Goal: Transaction & Acquisition: Purchase product/service

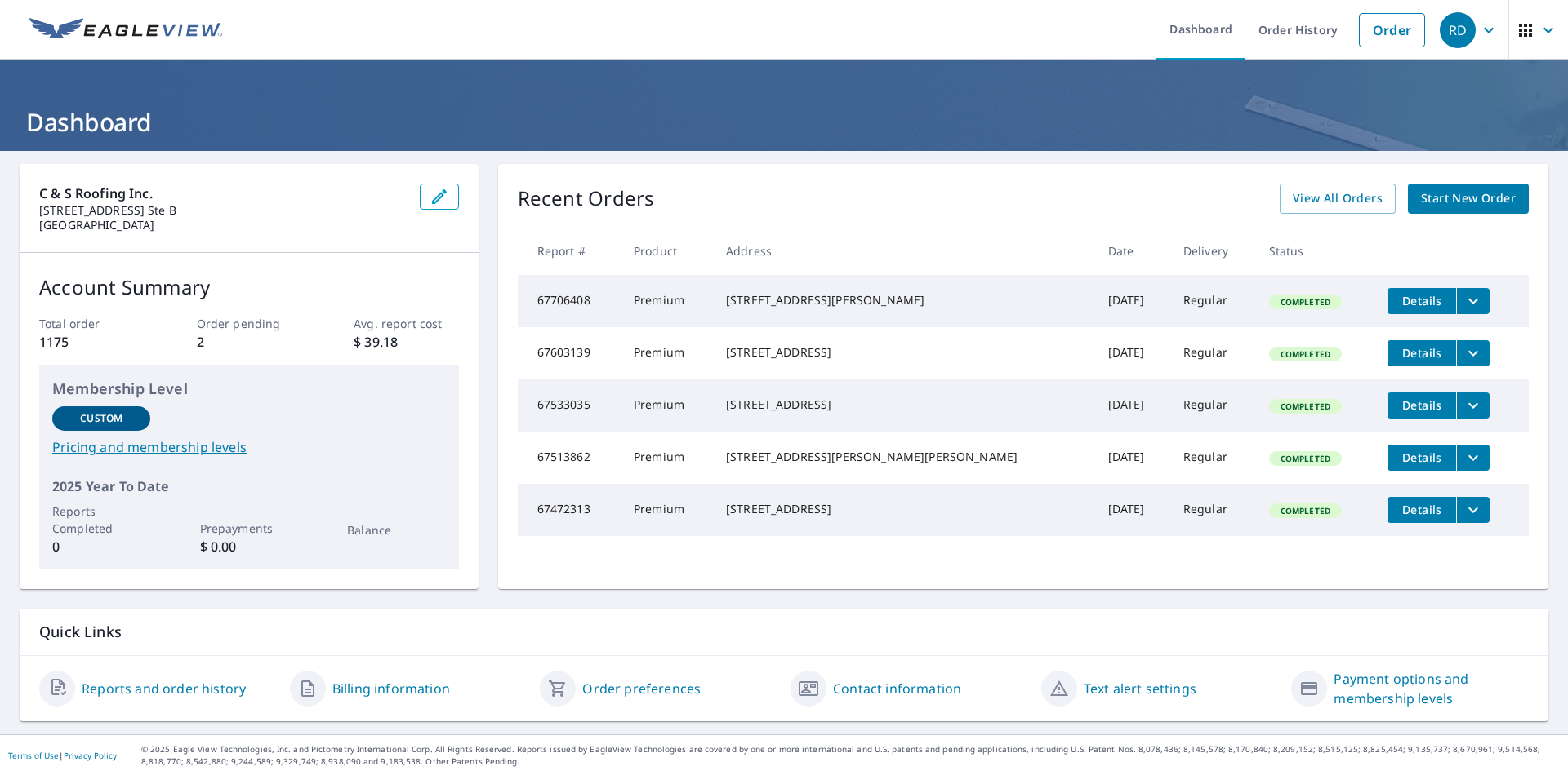
click at [1467, 205] on span "Start New Order" at bounding box center [1467, 199] width 95 height 20
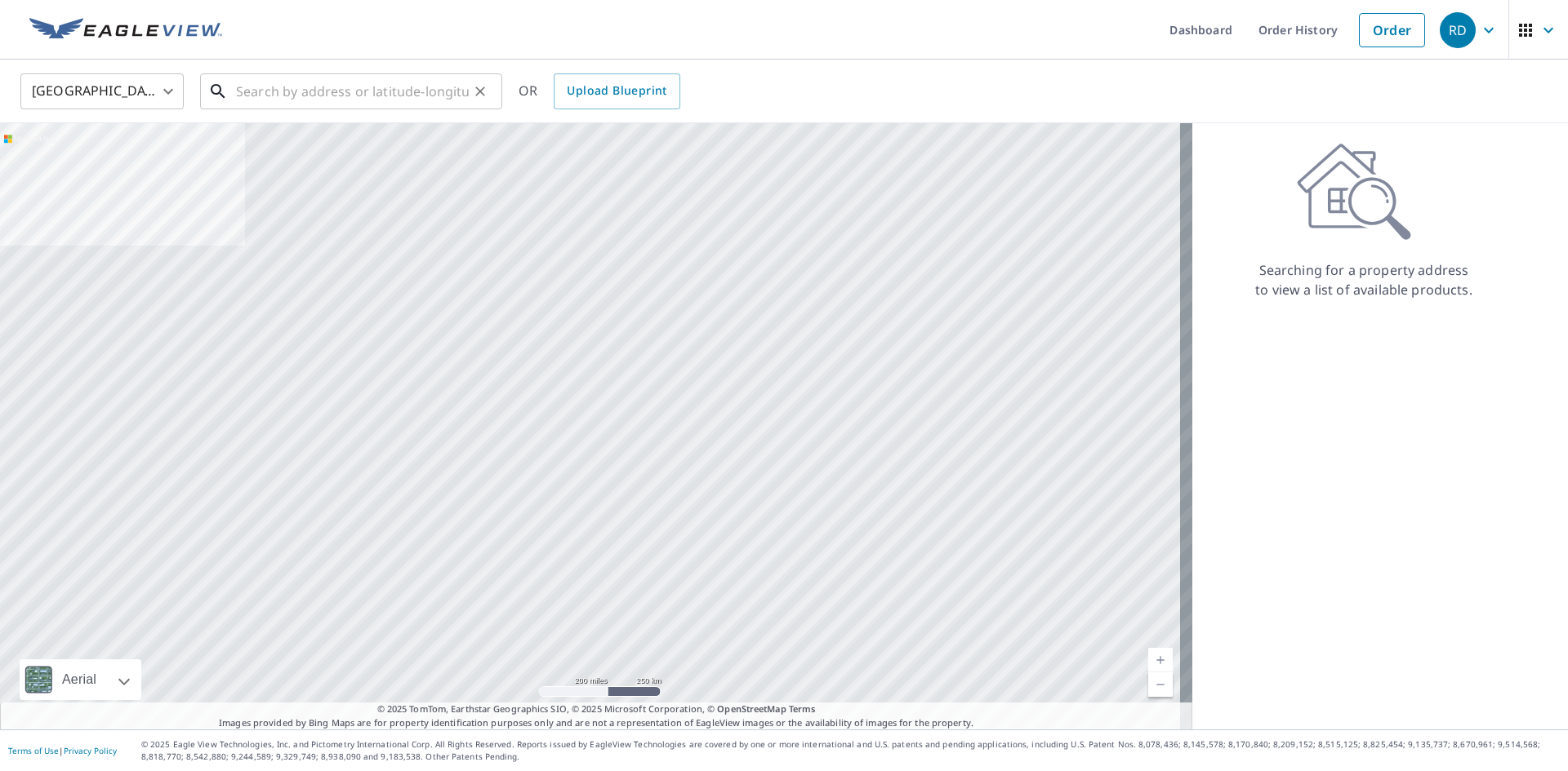
click at [453, 103] on input "text" at bounding box center [352, 91] width 233 height 46
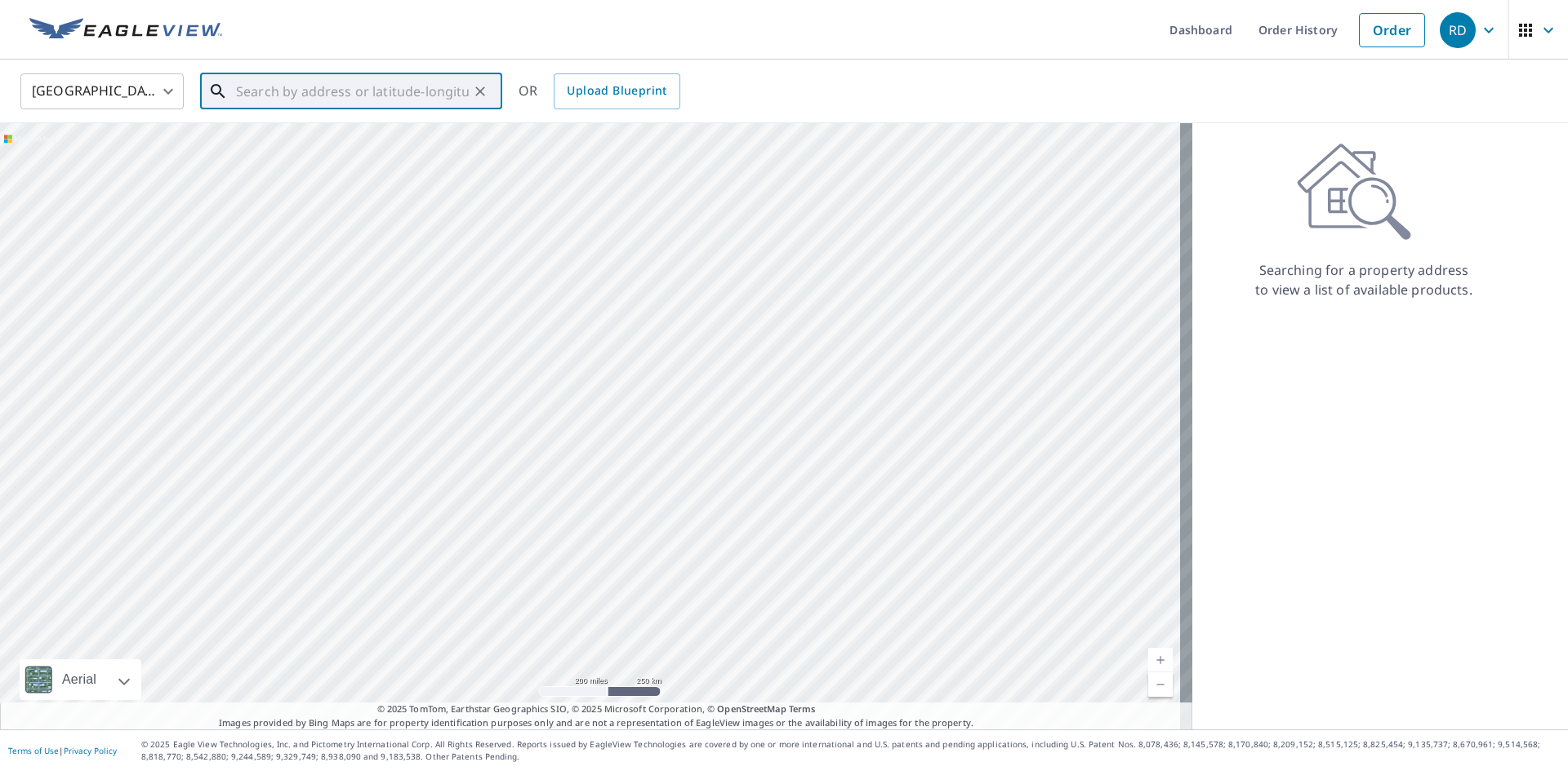
click at [392, 85] on input "text" at bounding box center [352, 91] width 233 height 46
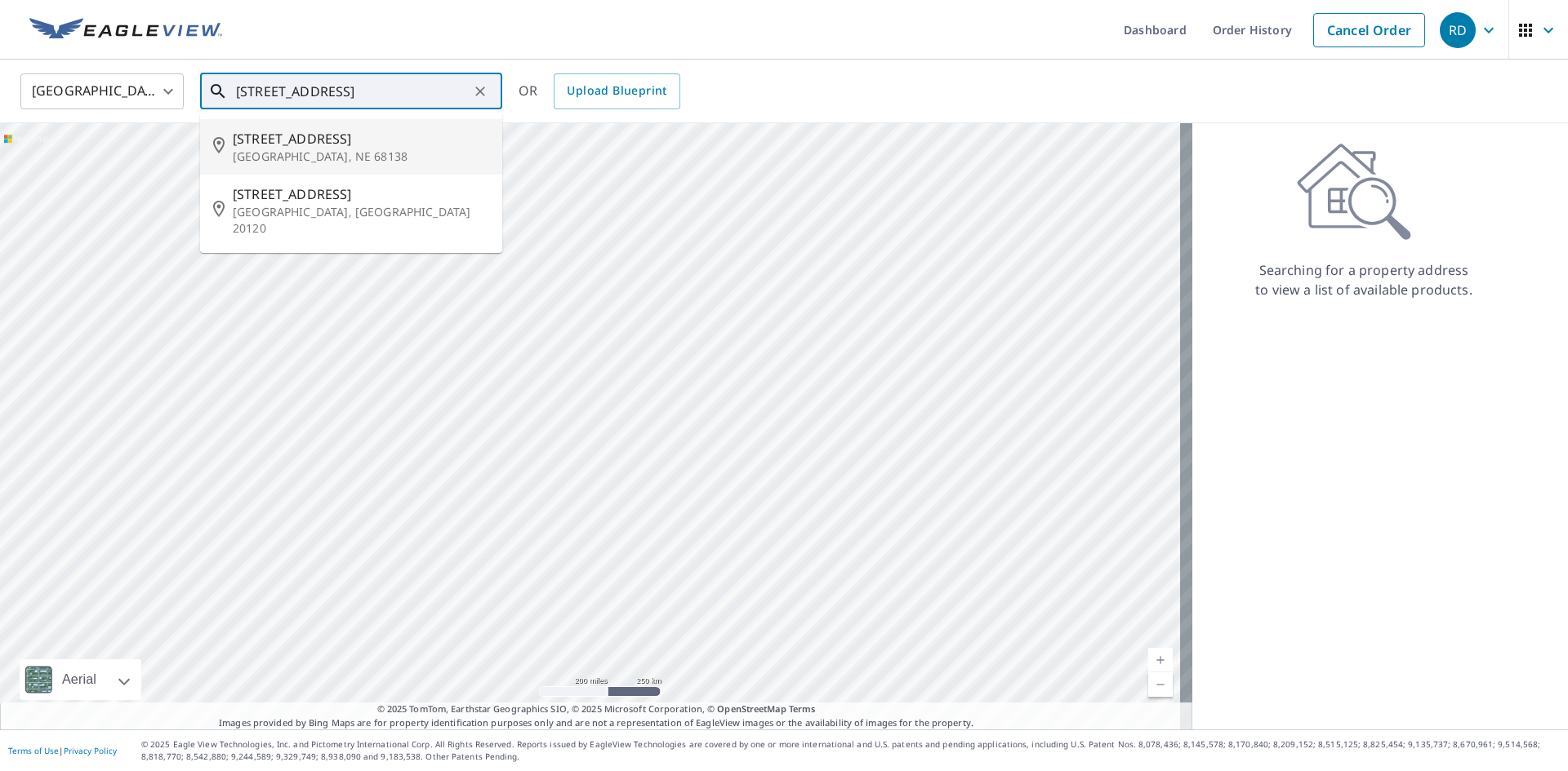
click at [346, 133] on span "[STREET_ADDRESS]" at bounding box center [361, 138] width 257 height 19
type input "[STREET_ADDRESS][PERSON_NAME]"
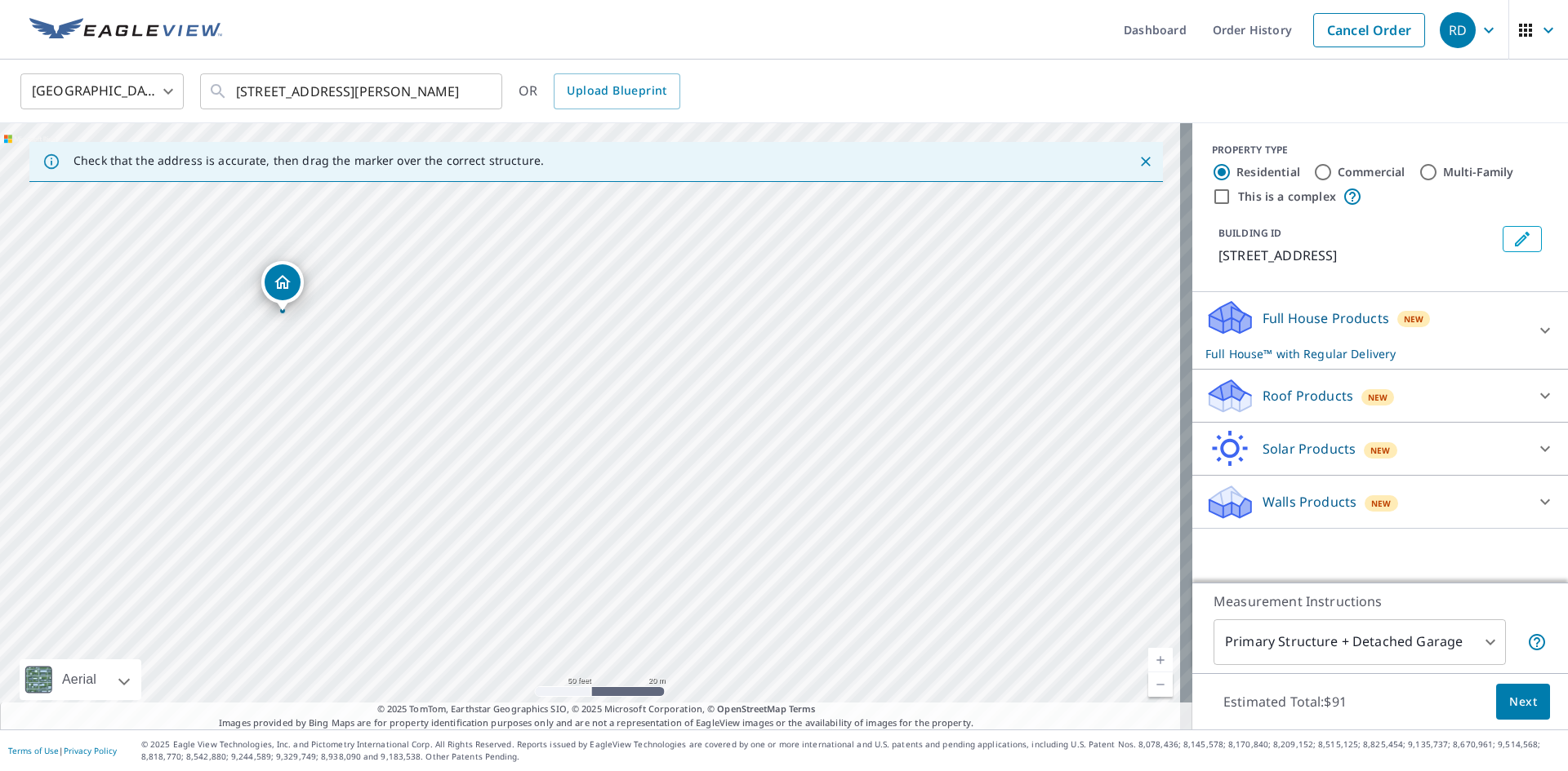
click at [1233, 386] on icon at bounding box center [1229, 396] width 49 height 39
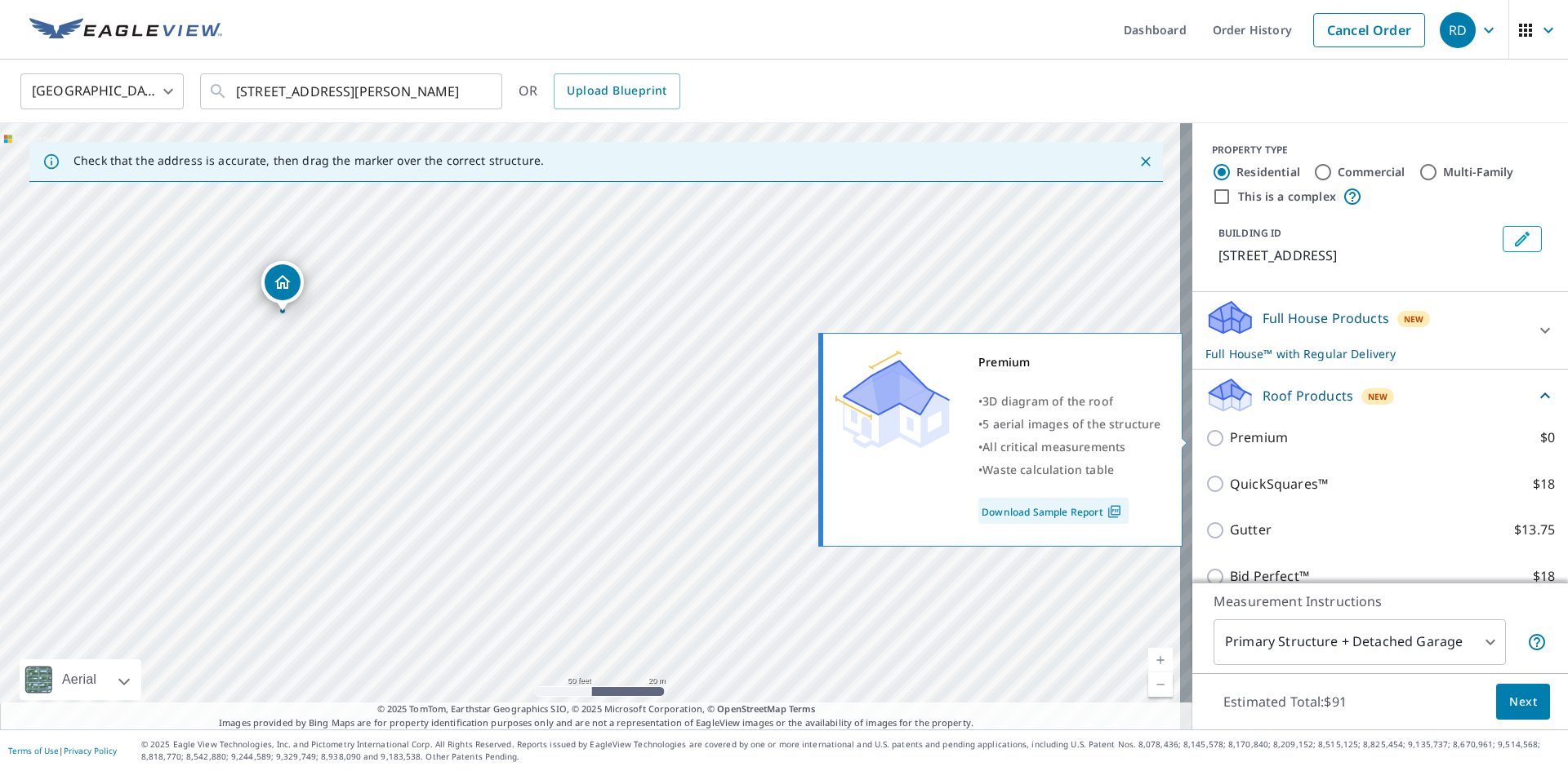
click at [1212, 443] on input "Premium $0" at bounding box center [1217, 437] width 24 height 19
checkbox input "true"
checkbox input "false"
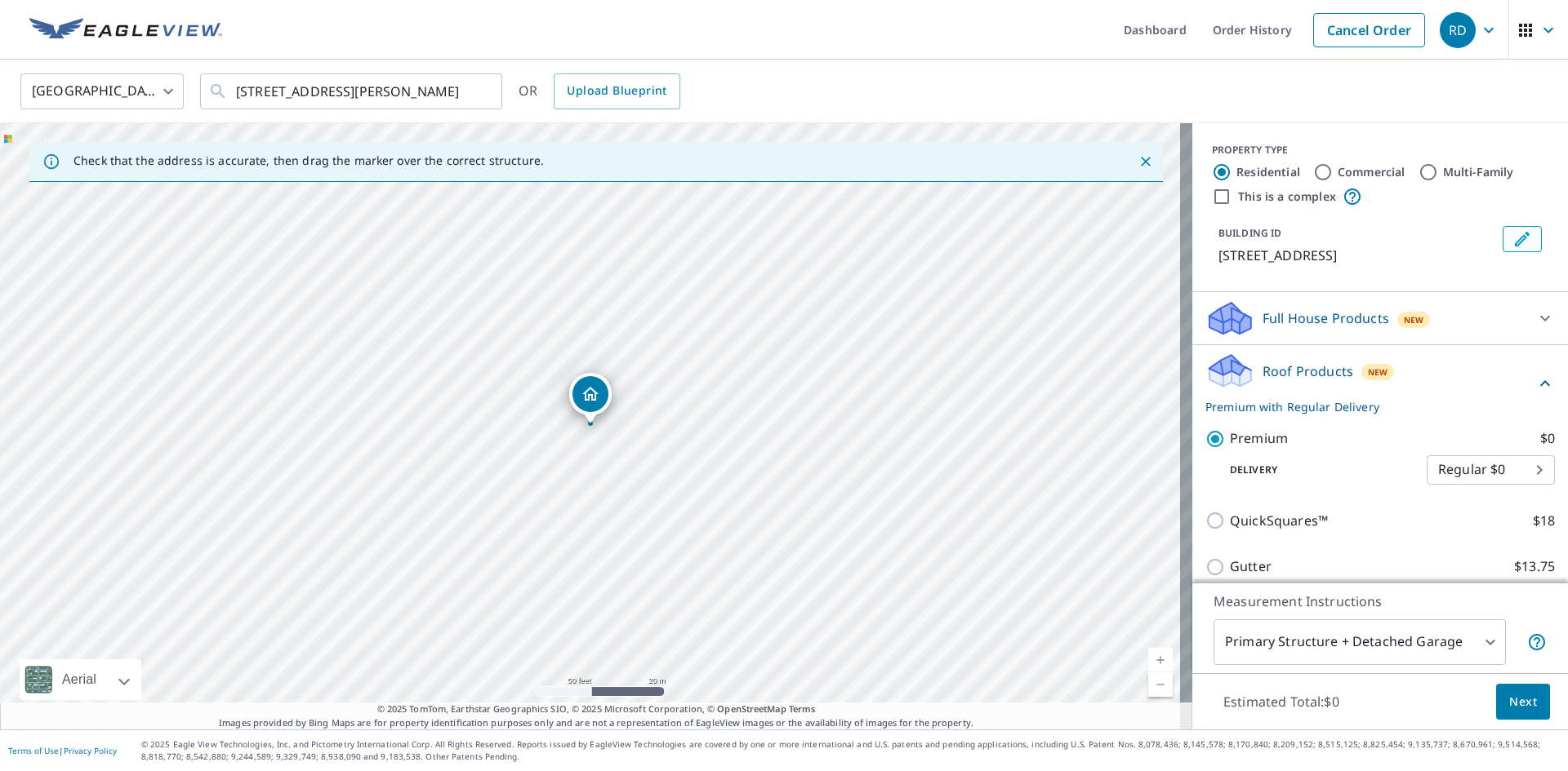
click at [1496, 701] on button "Next" at bounding box center [1523, 702] width 54 height 37
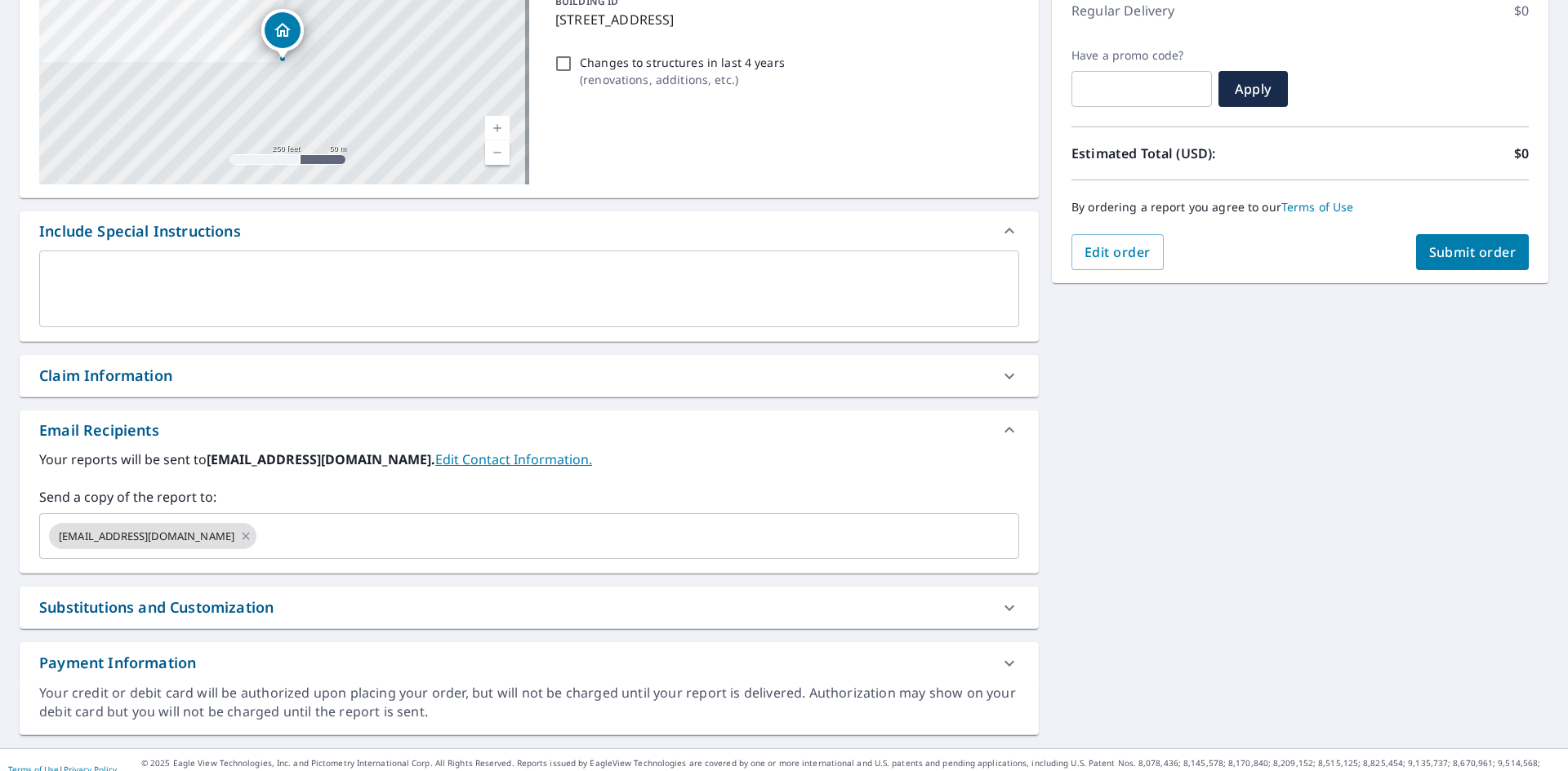
scroll to position [256, 0]
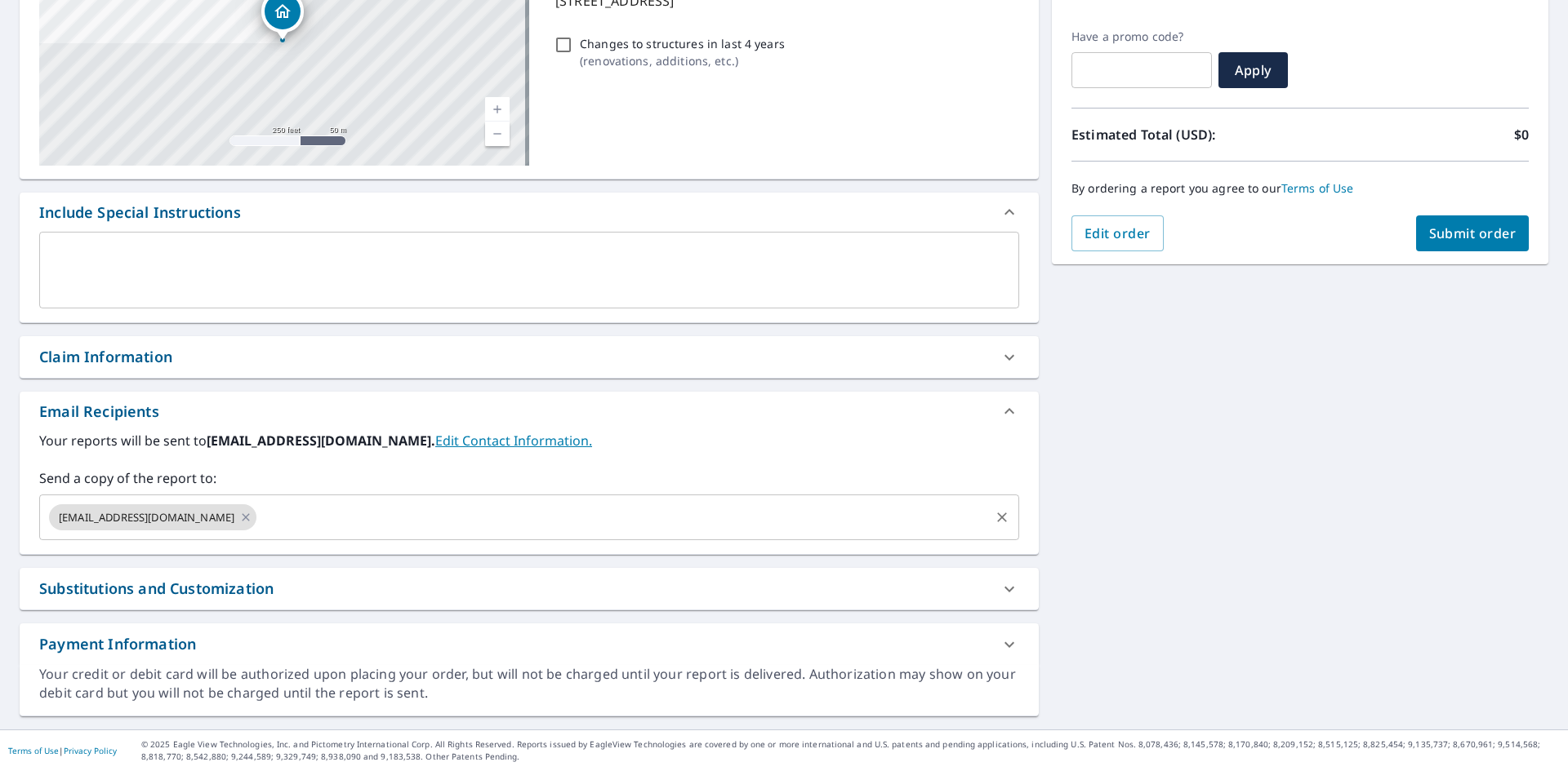
click at [269, 517] on input "text" at bounding box center [623, 517] width 729 height 31
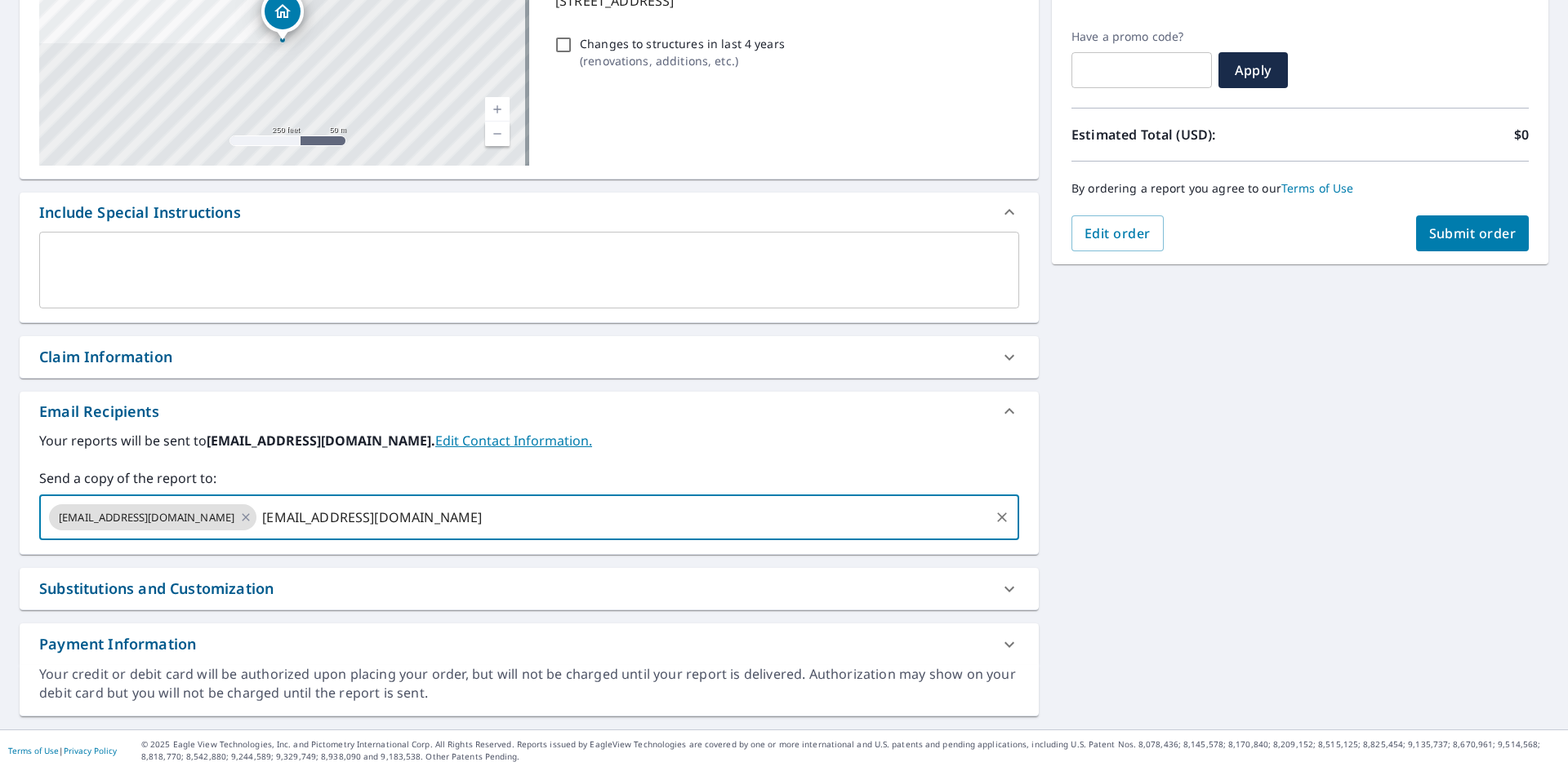
click at [328, 515] on input "[EMAIL_ADDRESS][DOMAIN_NAME]" at bounding box center [623, 517] width 729 height 31
click at [441, 517] on input "[EMAIL_ADDRESS][DOMAIN_NAME]" at bounding box center [623, 517] width 729 height 31
type input "[EMAIL_ADDRESS][DOMAIN_NAME]"
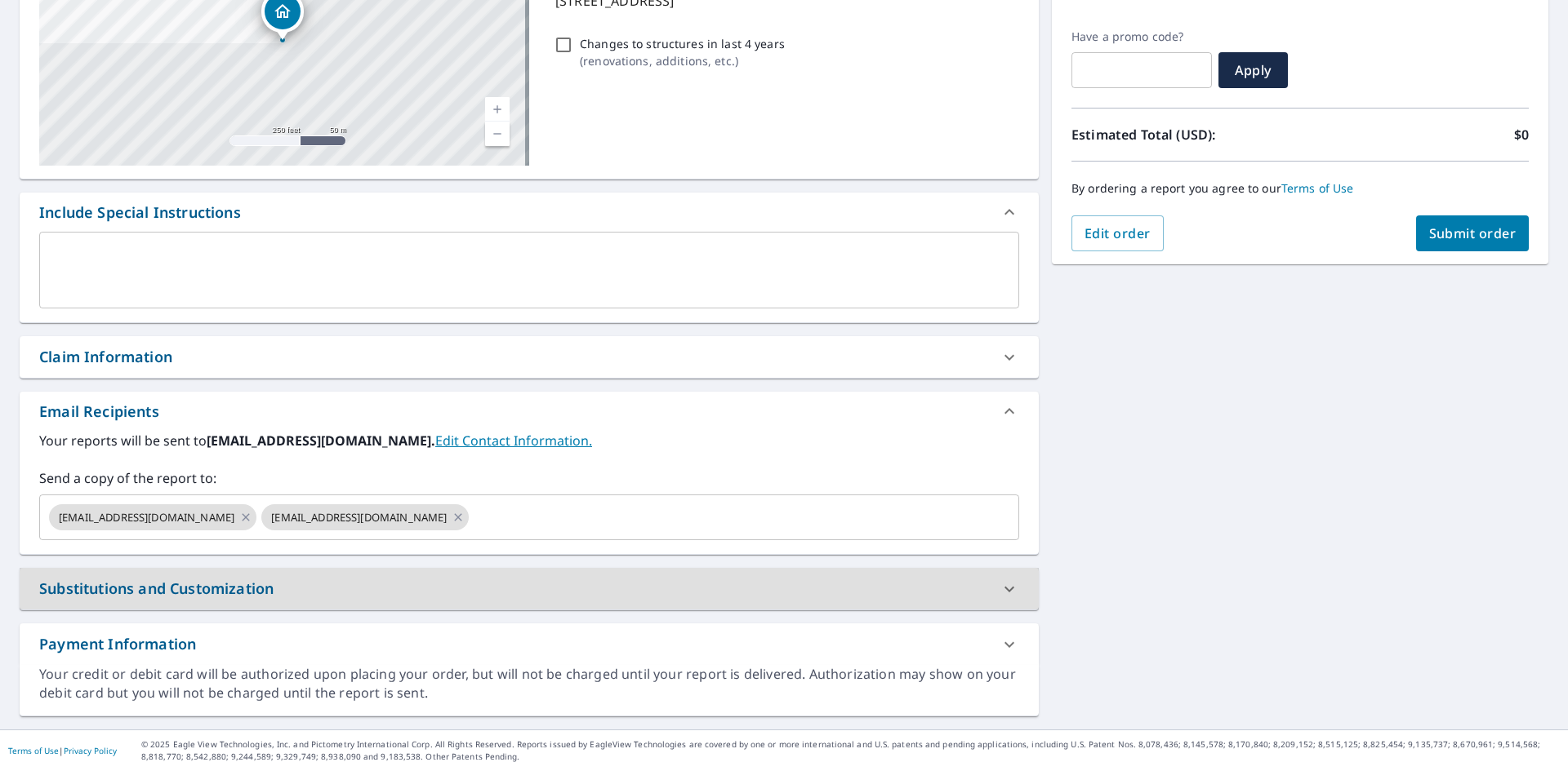
click at [1421, 241] on button "Submit order" at bounding box center [1472, 233] width 113 height 36
checkbox input "true"
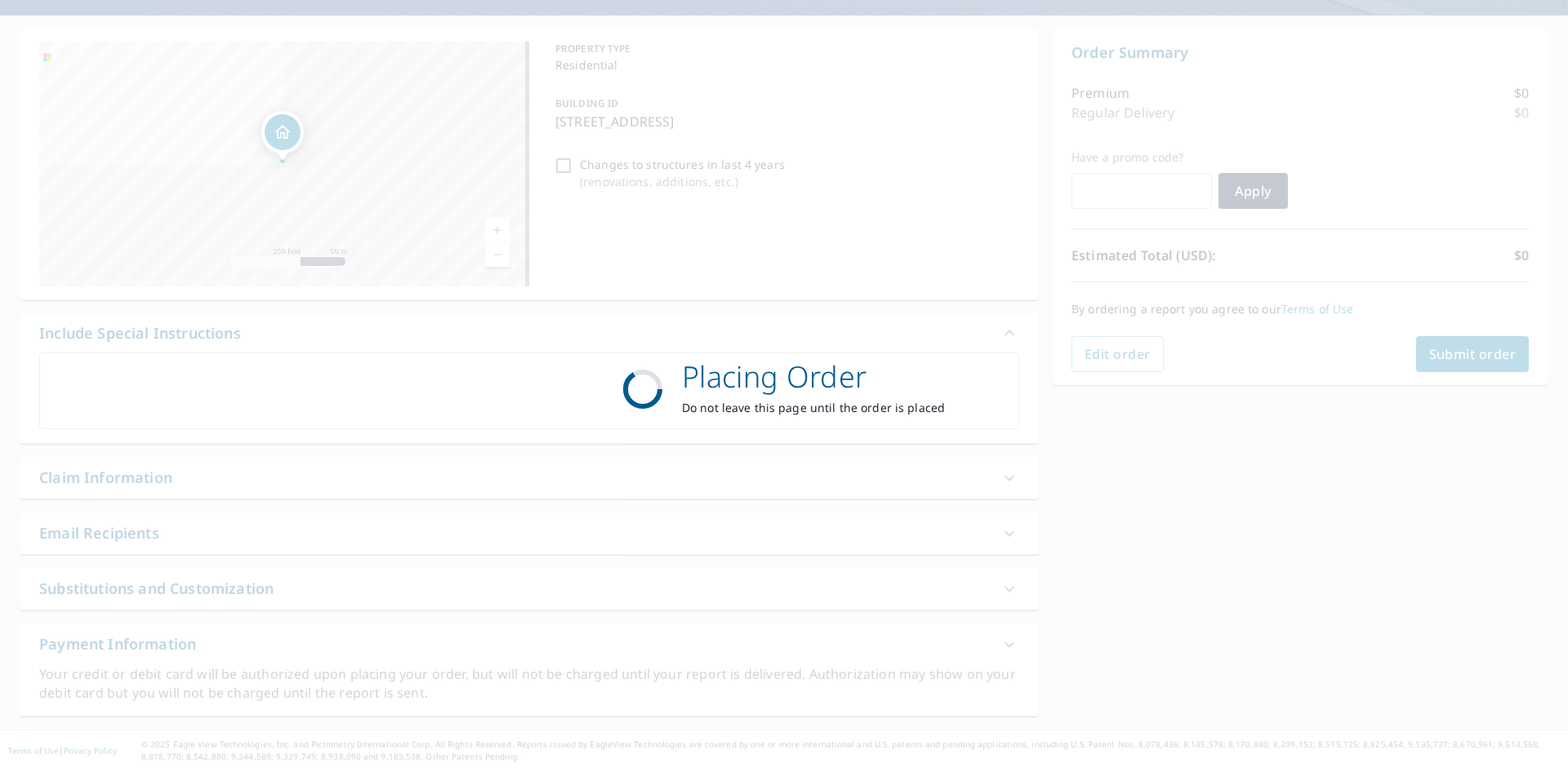
scroll to position [136, 0]
